Goal: Check status: Check status

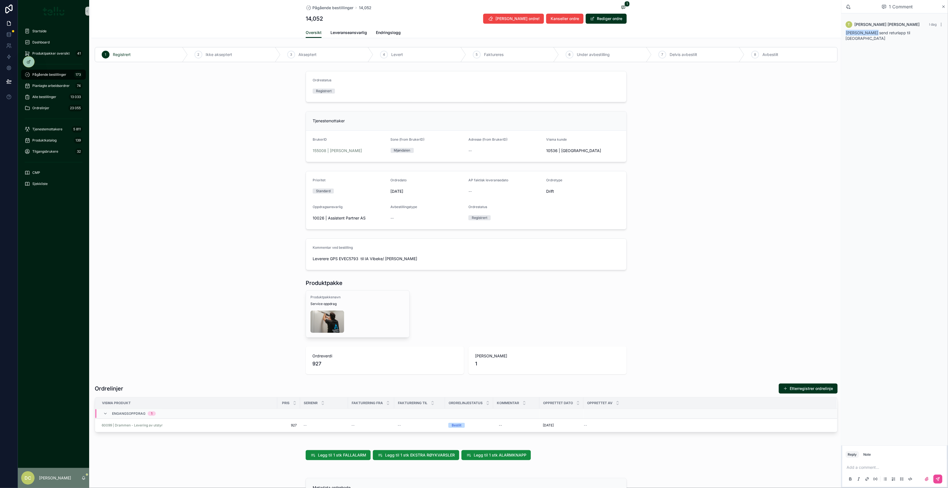
click at [797, 135] on div "Tjenestemottaker BrukerID 155008 | [PERSON_NAME] (from BrukerID) Mjøndalen Adre…" at bounding box center [466, 136] width 750 height 55
click at [44, 74] on span "Pågående bestillinger" at bounding box center [49, 74] width 34 height 4
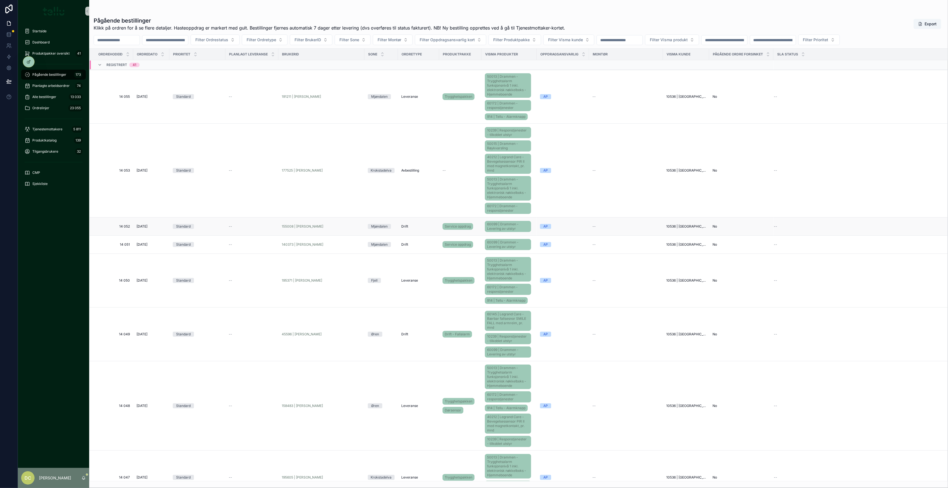
click at [222, 227] on td "Standard" at bounding box center [197, 227] width 56 height 18
click at [237, 228] on div "--" at bounding box center [252, 226] width 46 height 4
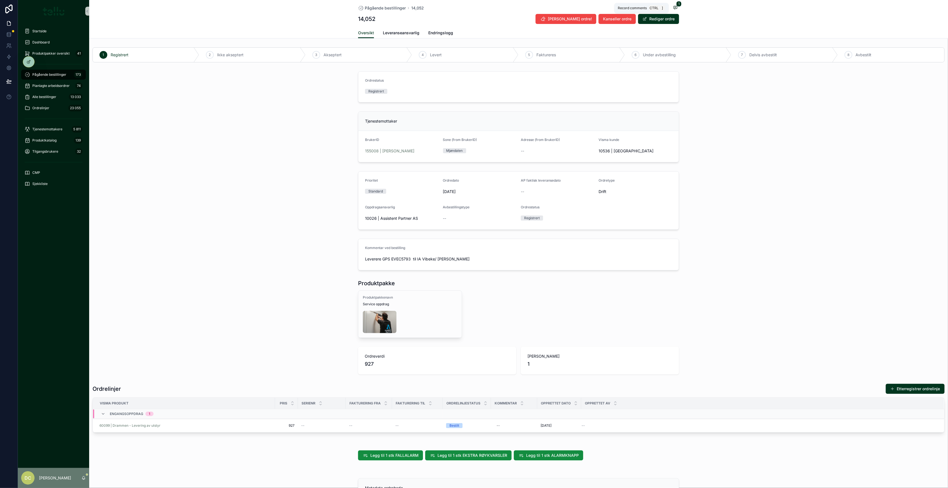
click at [676, 6] on span "1" at bounding box center [678, 4] width 5 height 6
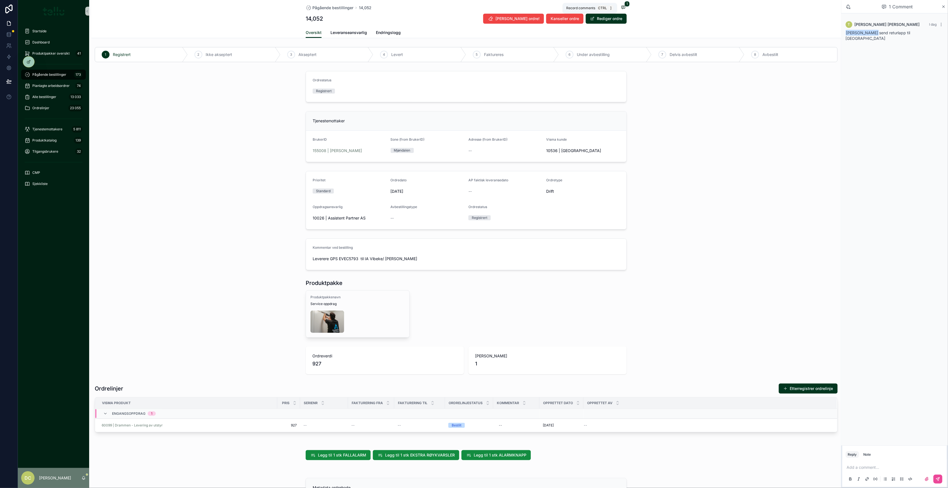
click at [625, 6] on span "1" at bounding box center [627, 4] width 5 height 6
click at [36, 72] on span "Pågående bestillinger" at bounding box center [49, 74] width 34 height 4
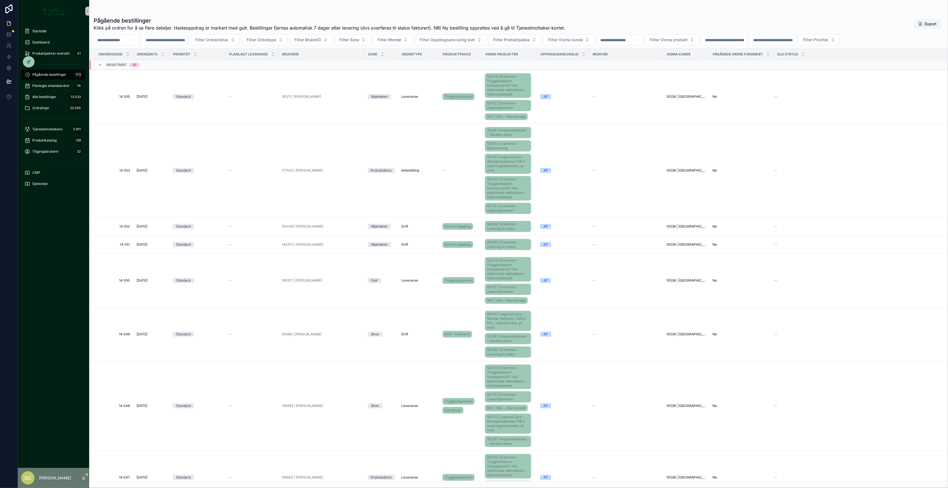
click at [38, 75] on span "Pågående bestillinger" at bounding box center [49, 74] width 34 height 4
